Goal: Task Accomplishment & Management: Use online tool/utility

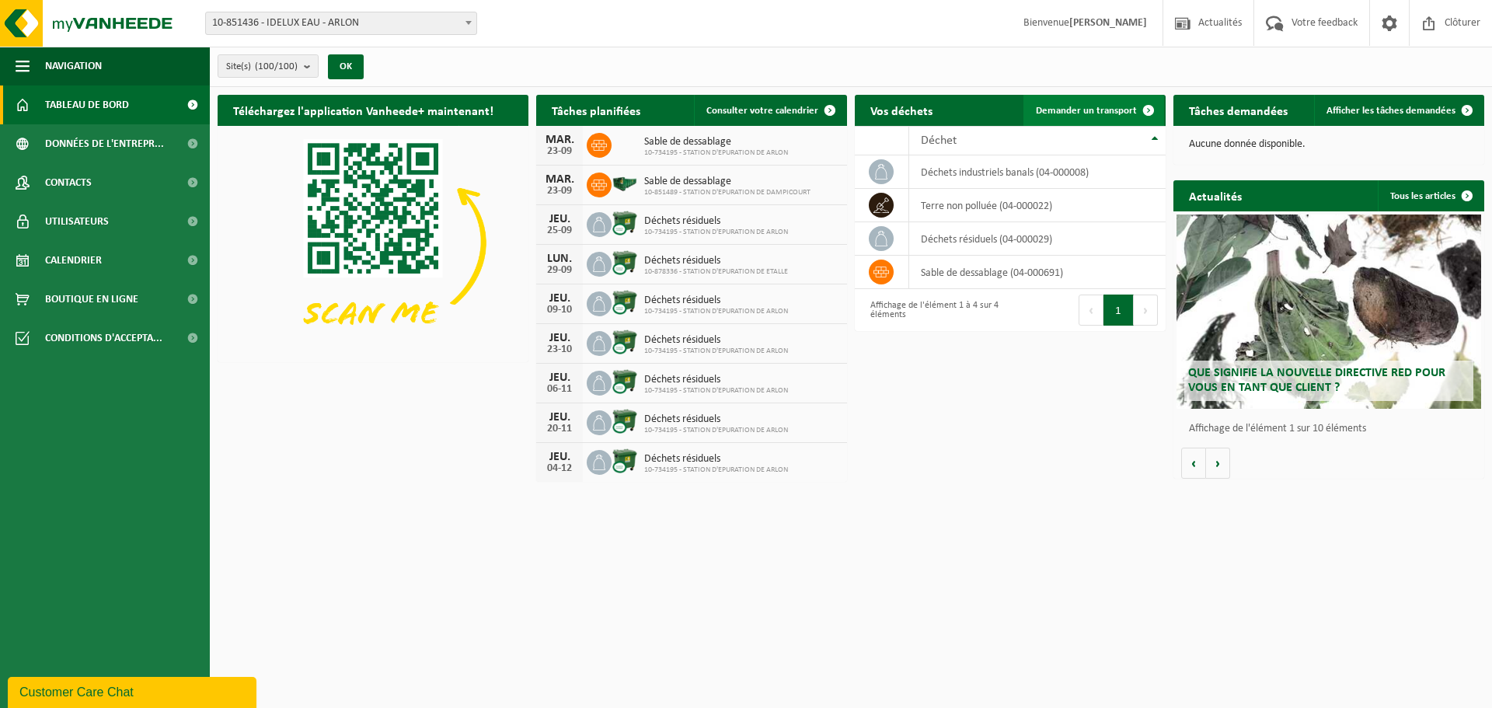
click at [1077, 106] on span "Demander un transport" at bounding box center [1086, 111] width 101 height 10
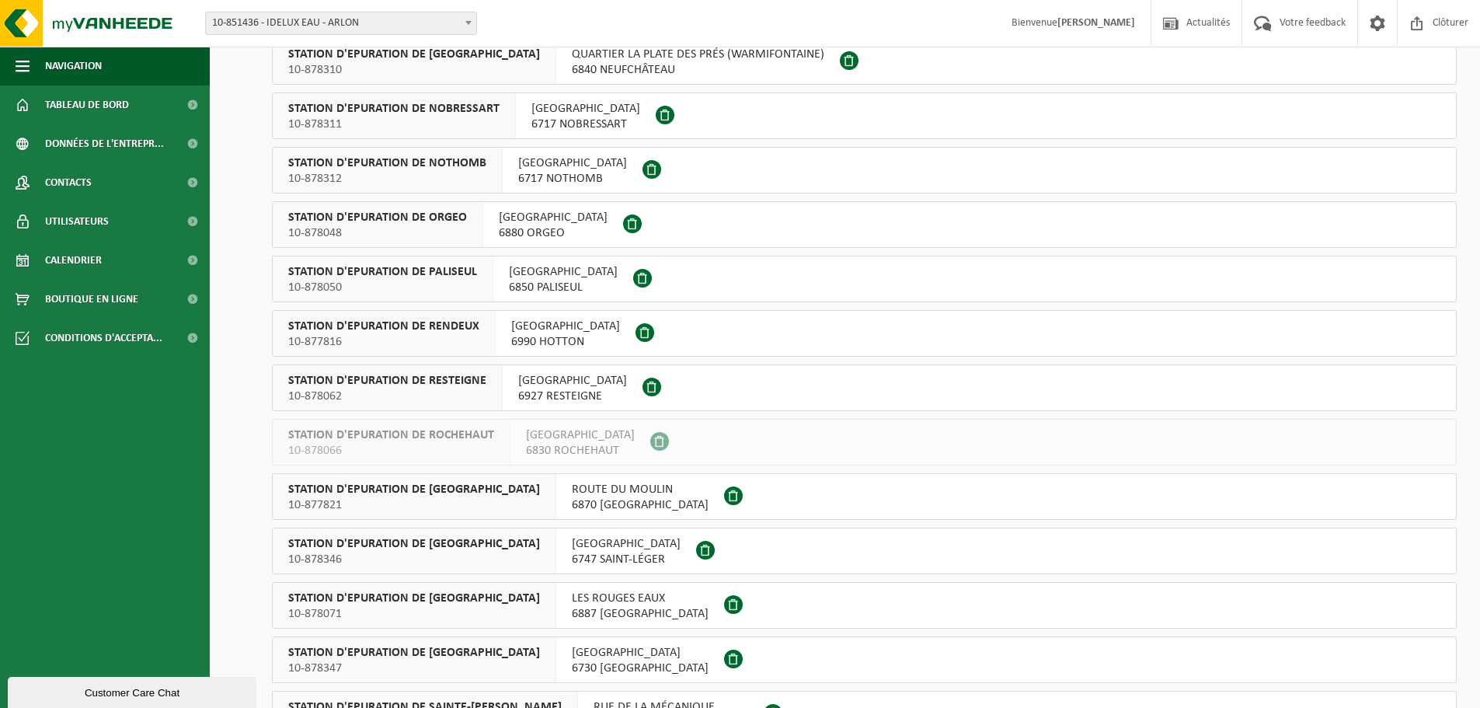
scroll to position [4041, 0]
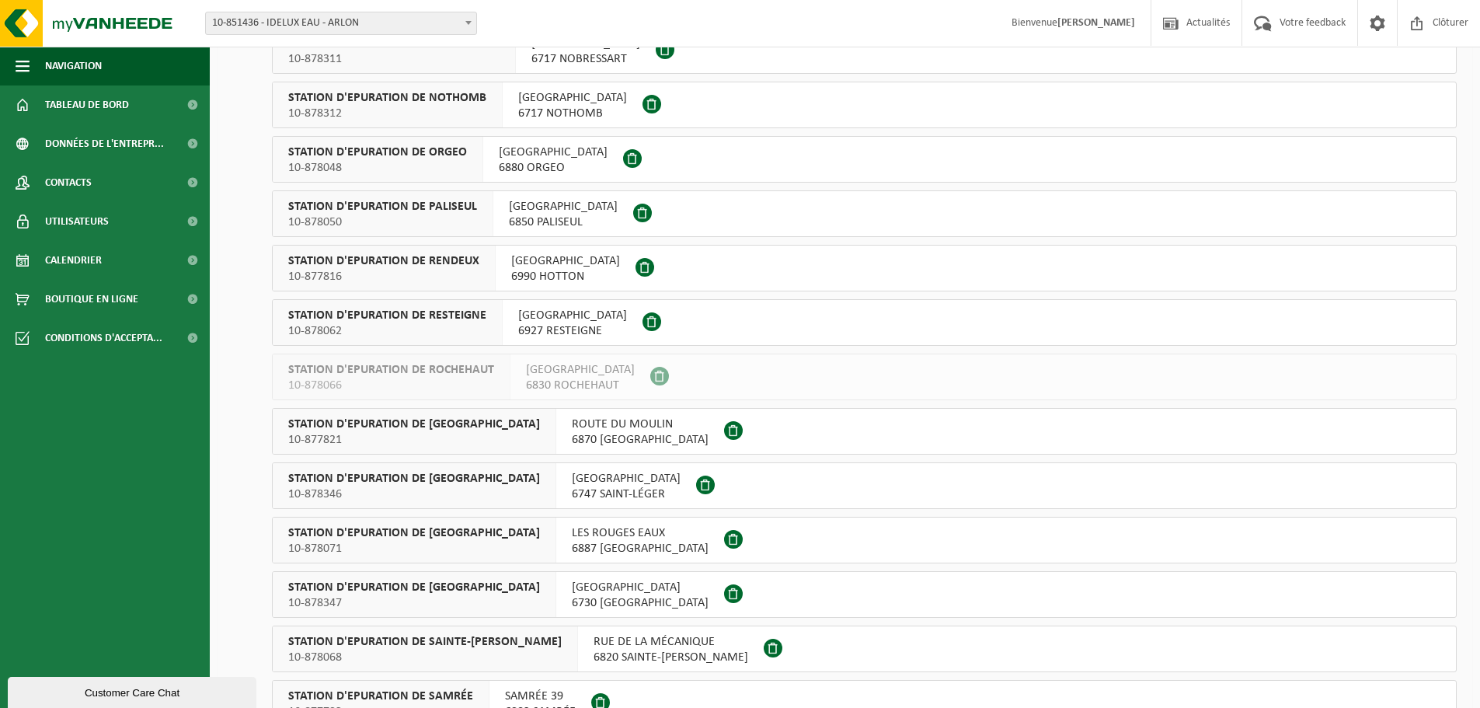
click at [608, 592] on span "RUE DE RAWEZ" at bounding box center [640, 588] width 137 height 16
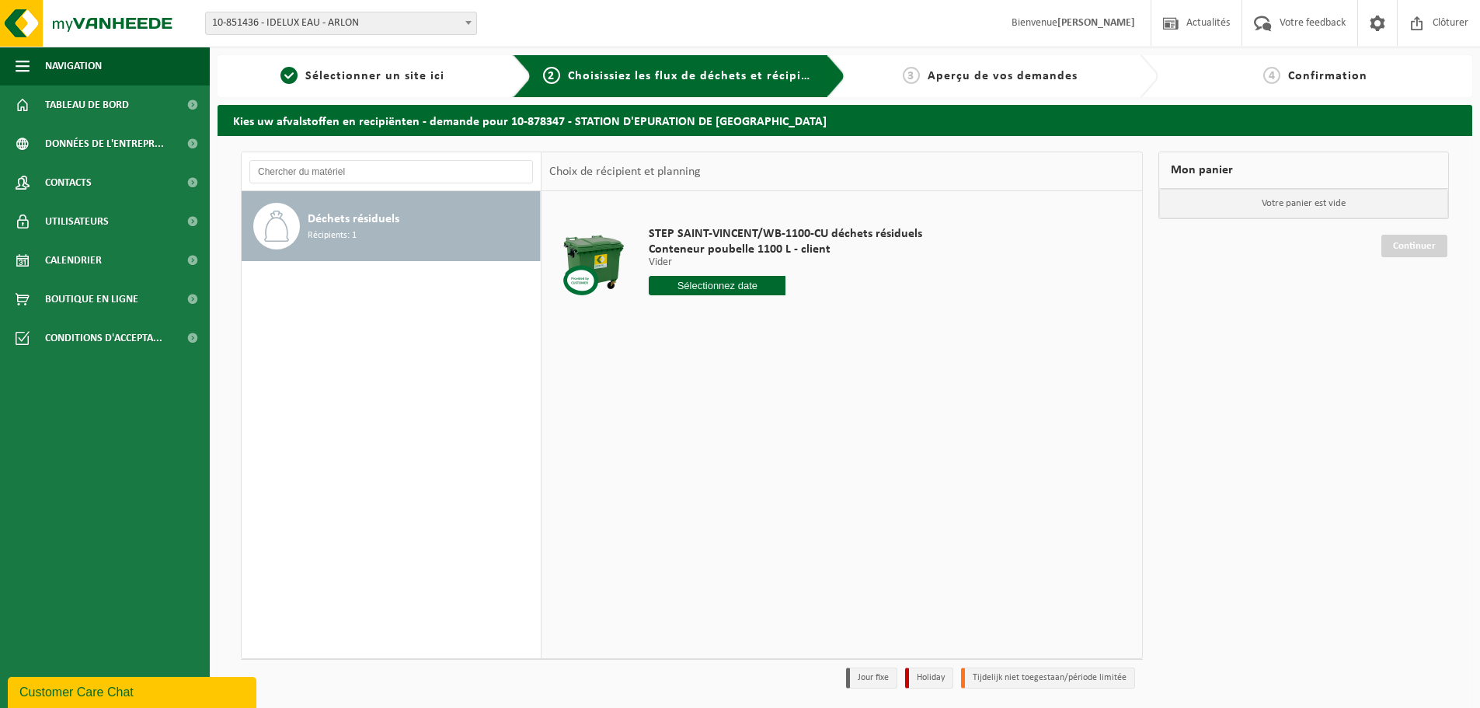
click at [704, 284] on input "text" at bounding box center [717, 285] width 137 height 19
click at [744, 446] on div "25" at bounding box center [745, 448] width 27 height 25
type input "à partir de 2025-09-25"
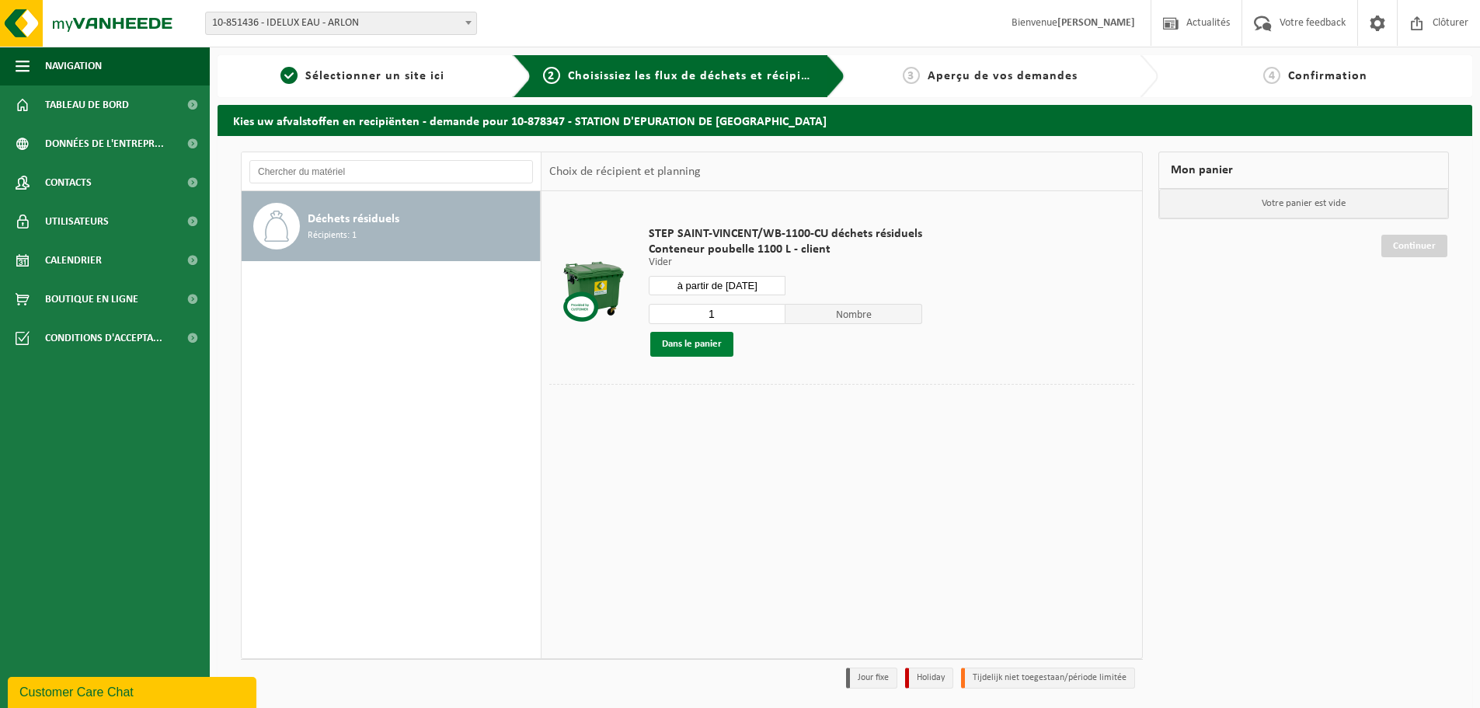
click at [685, 344] on button "Dans le panier" at bounding box center [691, 344] width 83 height 25
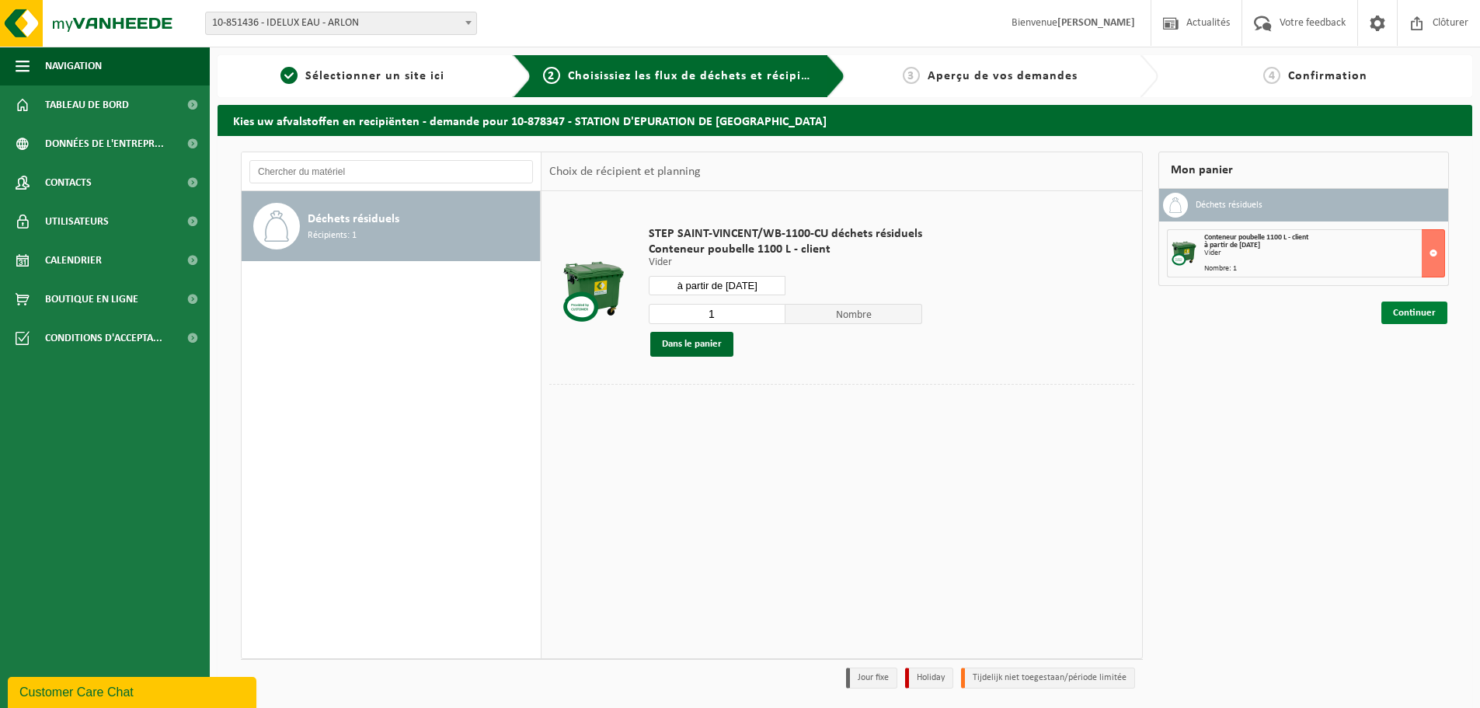
click at [1413, 317] on link "Continuer" at bounding box center [1415, 313] width 66 height 23
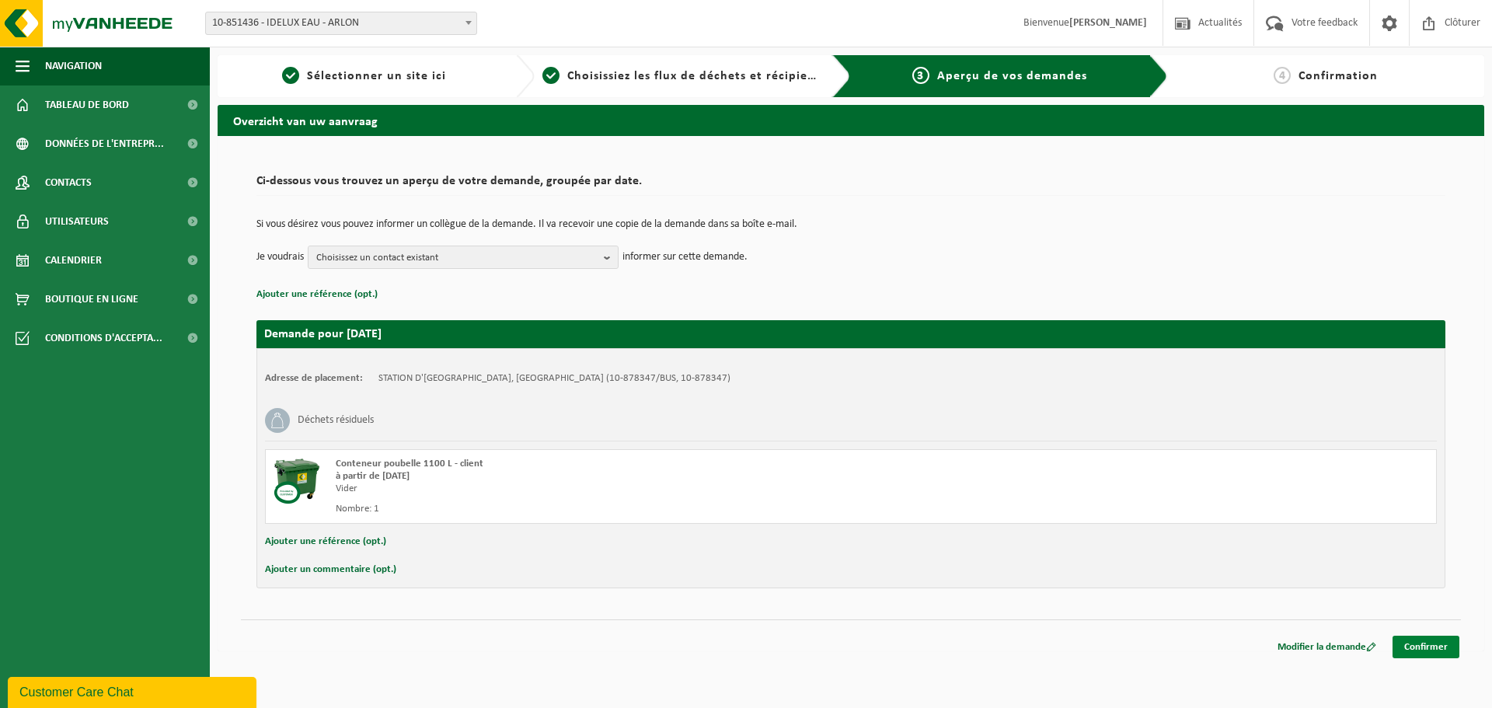
click at [1430, 643] on link "Confirmer" at bounding box center [1426, 647] width 67 height 23
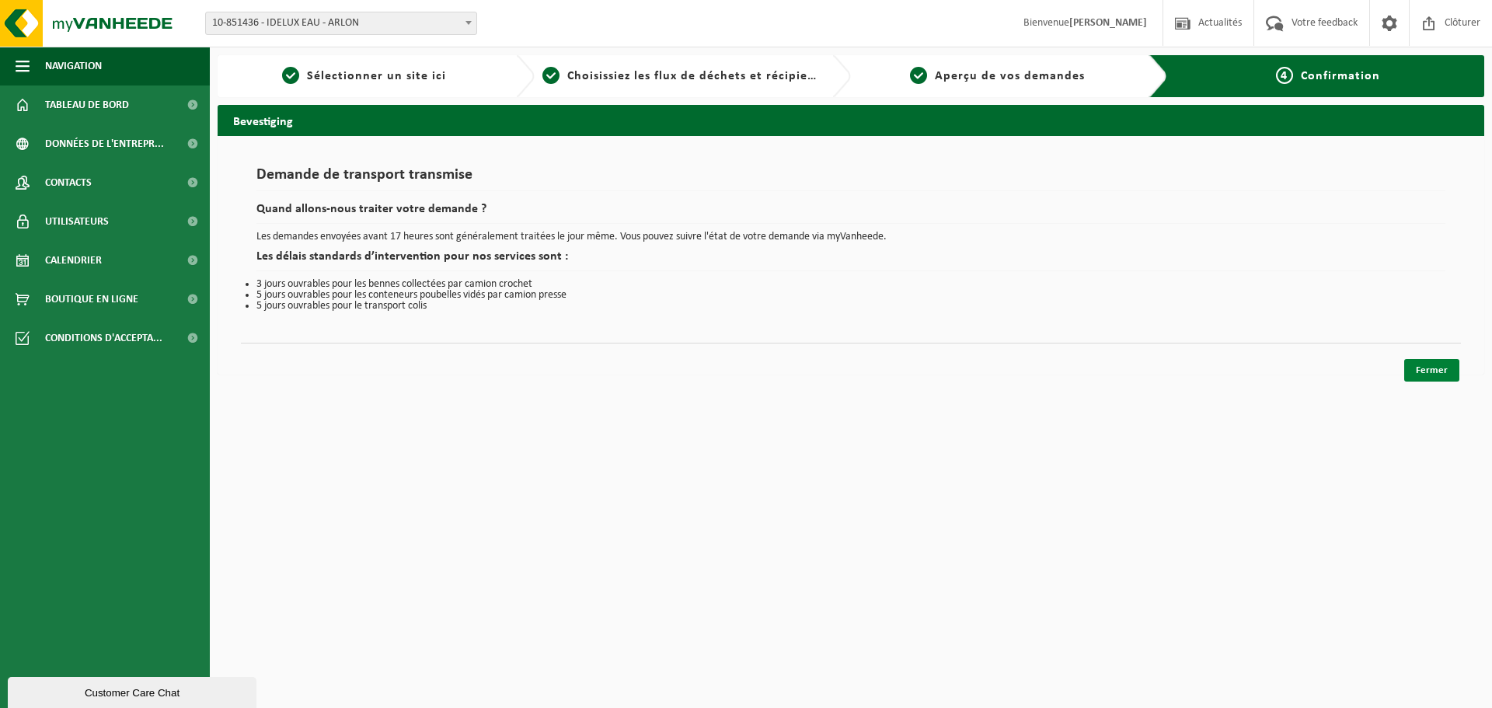
click at [1424, 364] on link "Fermer" at bounding box center [1431, 370] width 55 height 23
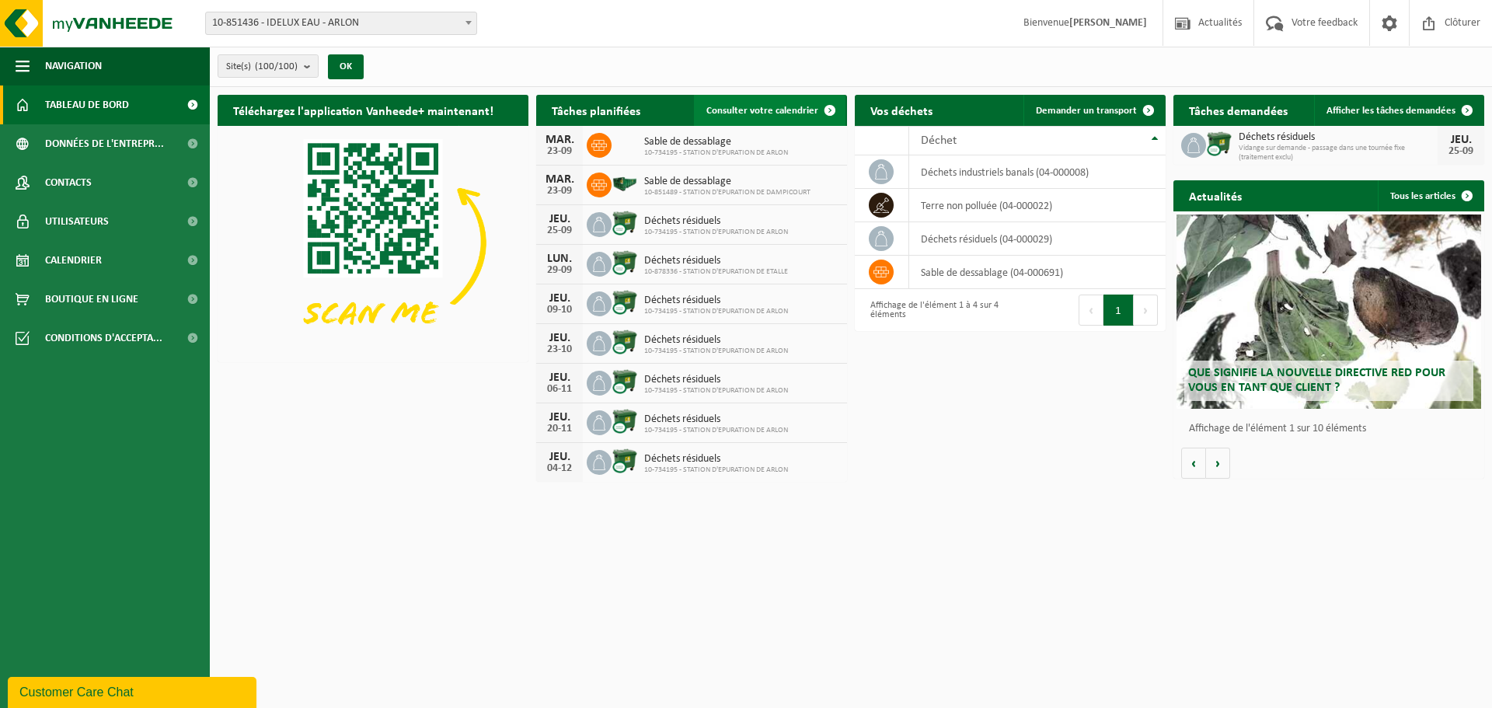
click at [744, 107] on span "Consulter votre calendrier" at bounding box center [762, 111] width 112 height 10
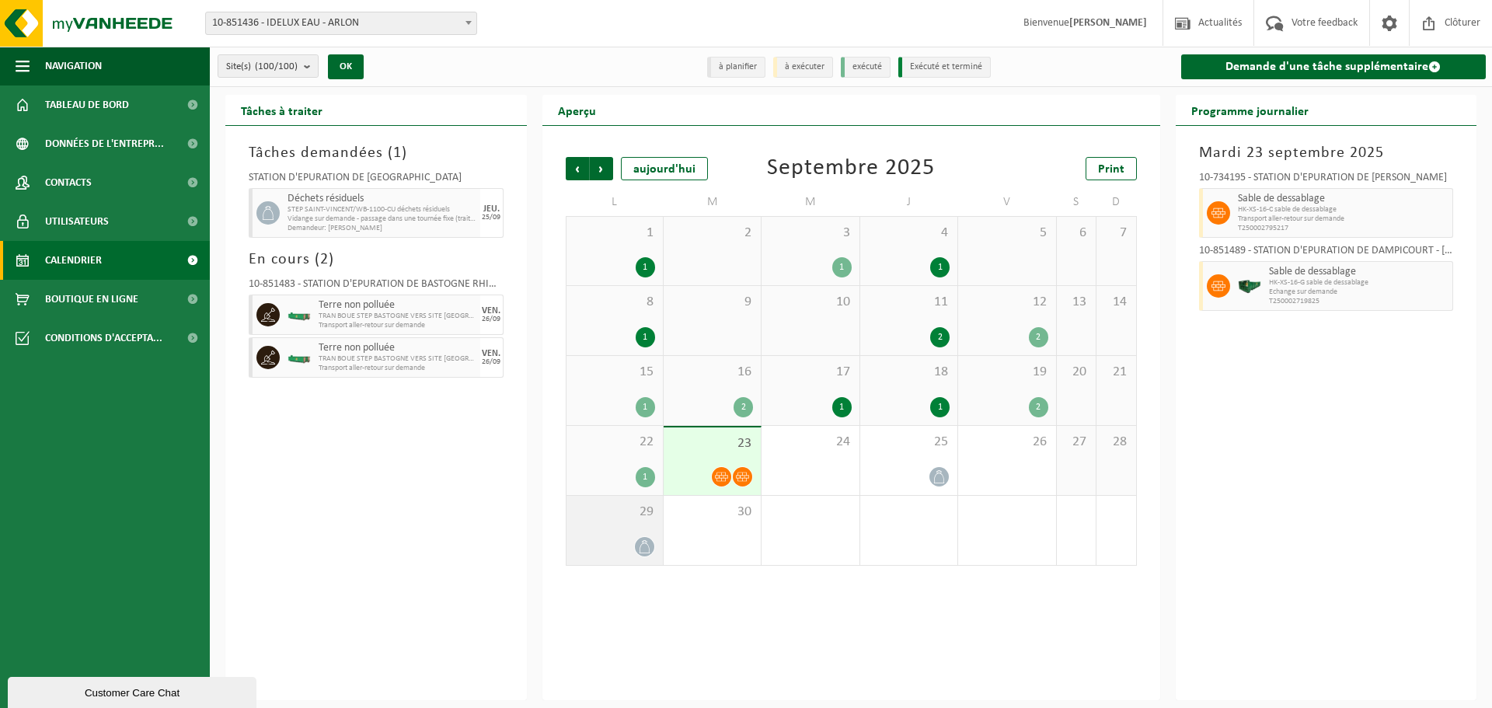
click at [645, 545] on icon at bounding box center [644, 546] width 13 height 13
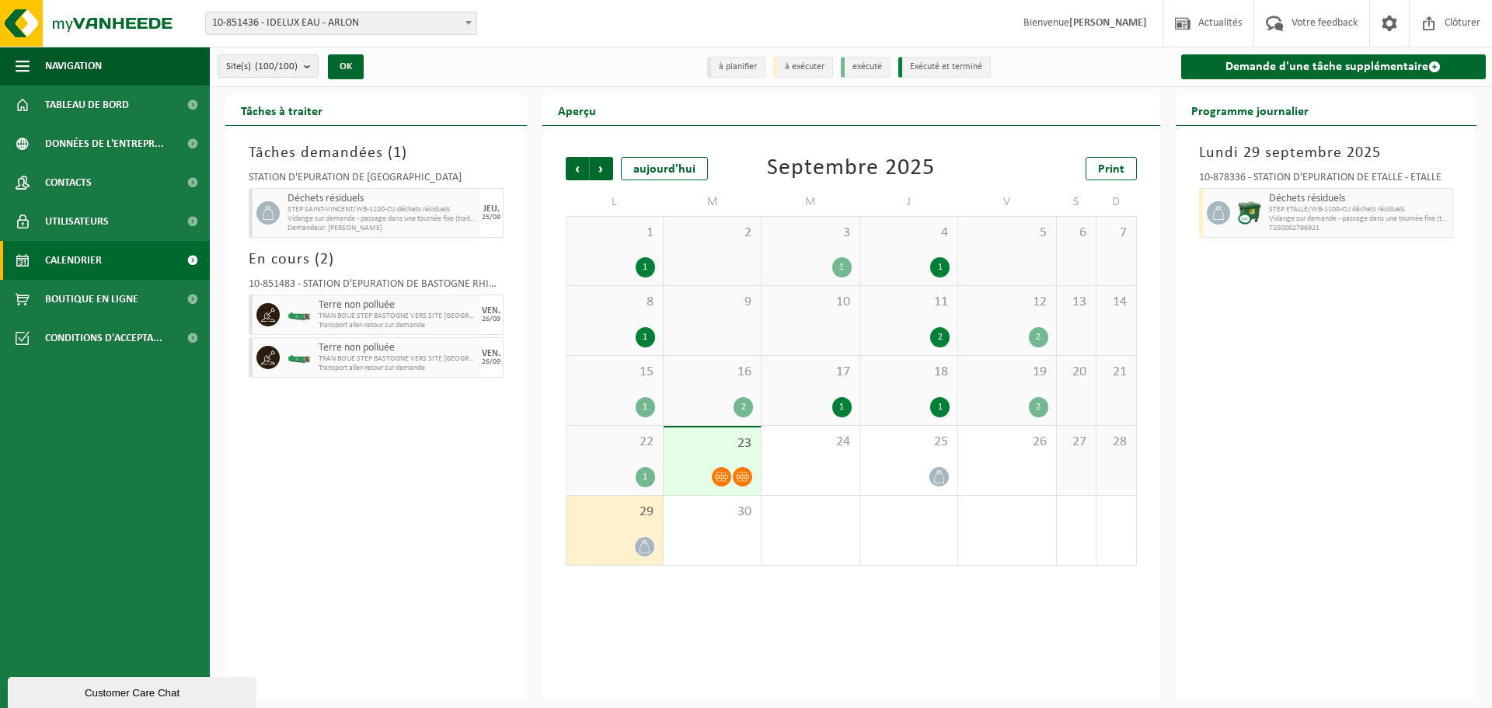
click at [650, 544] on icon at bounding box center [644, 546] width 13 height 13
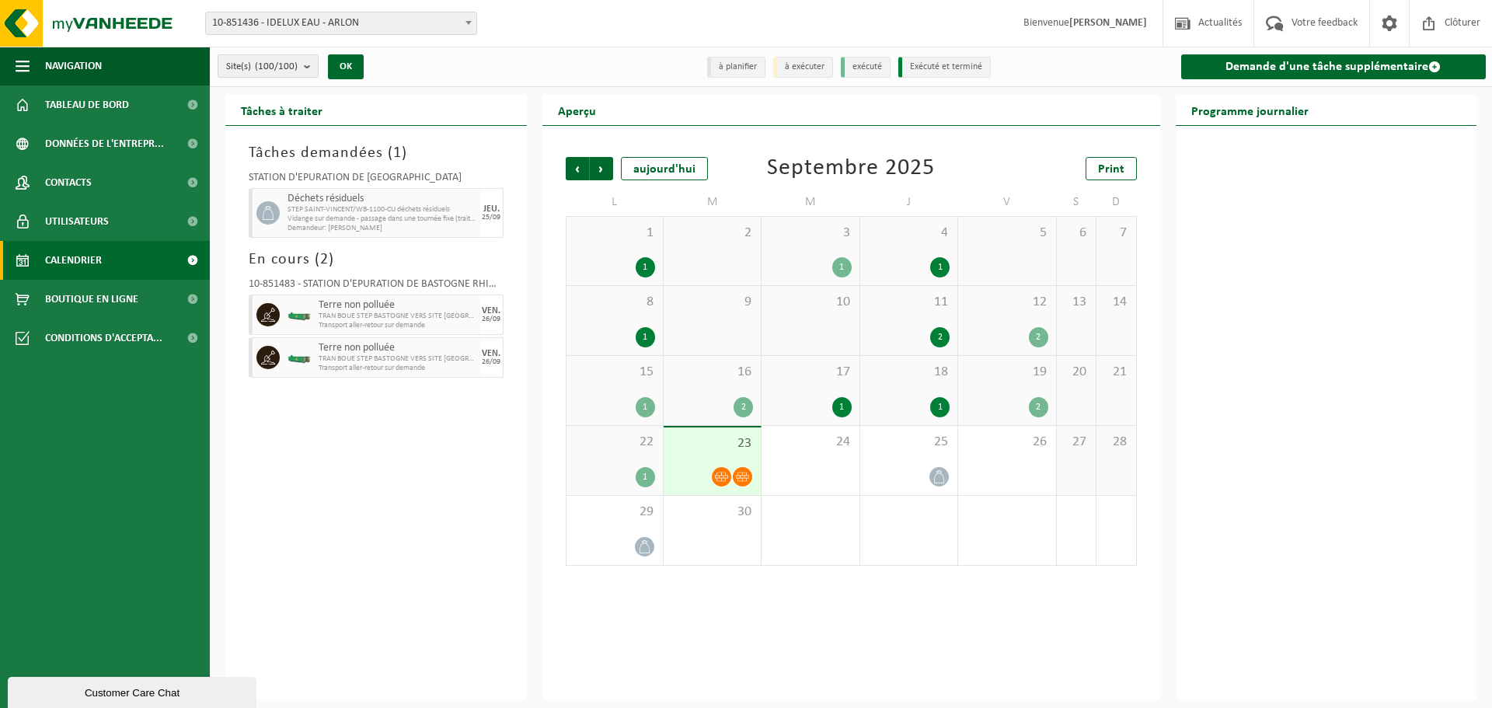
click at [1357, 302] on div at bounding box center [1327, 413] width 302 height 574
